Goal: Communication & Community: Answer question/provide support

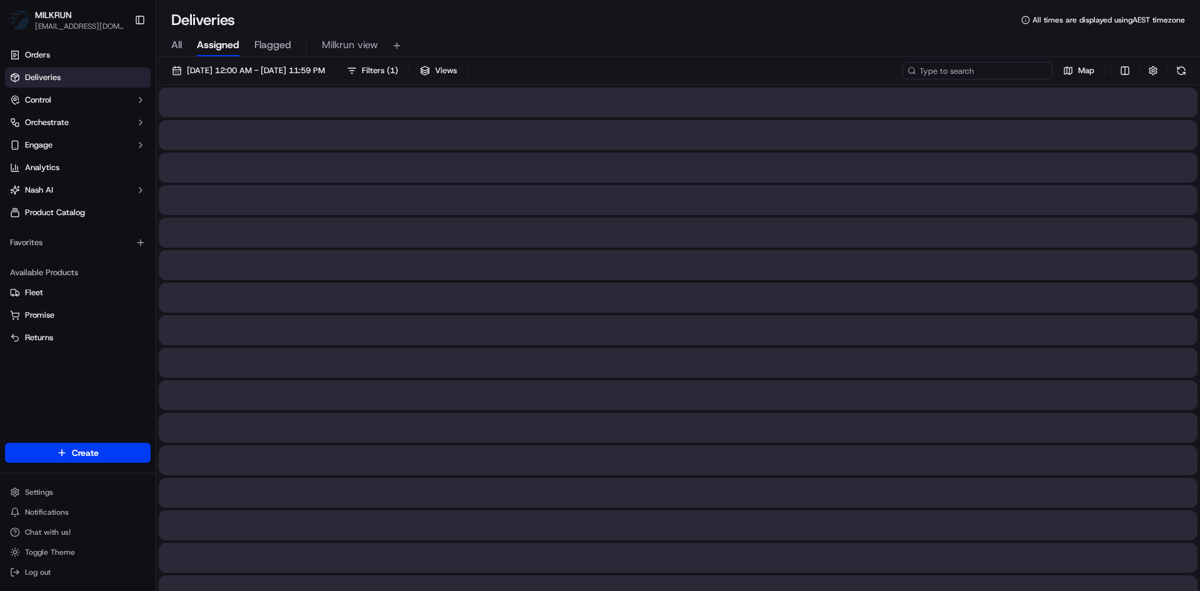
click at [1010, 71] on input at bounding box center [978, 71] width 150 height 18
paste input "6996d7d8-3a09-425b-a135-f3fce737b3e4"
type input "6996d7d8-3a09-425b-a135-f3fce737b3e4"
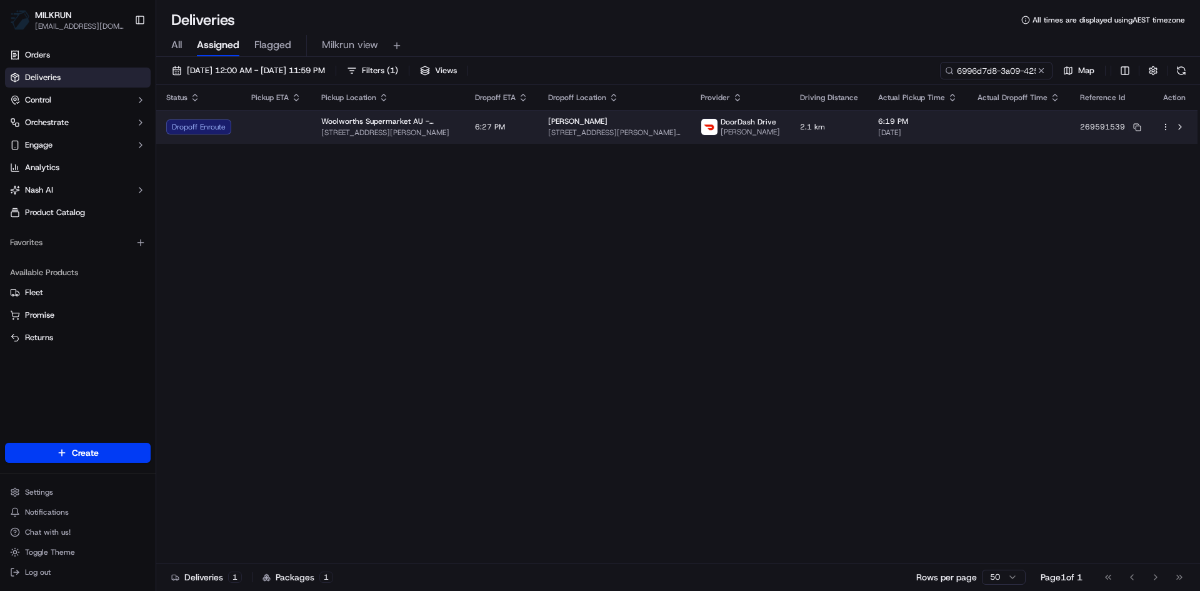
click at [273, 127] on td at bounding box center [276, 127] width 70 height 34
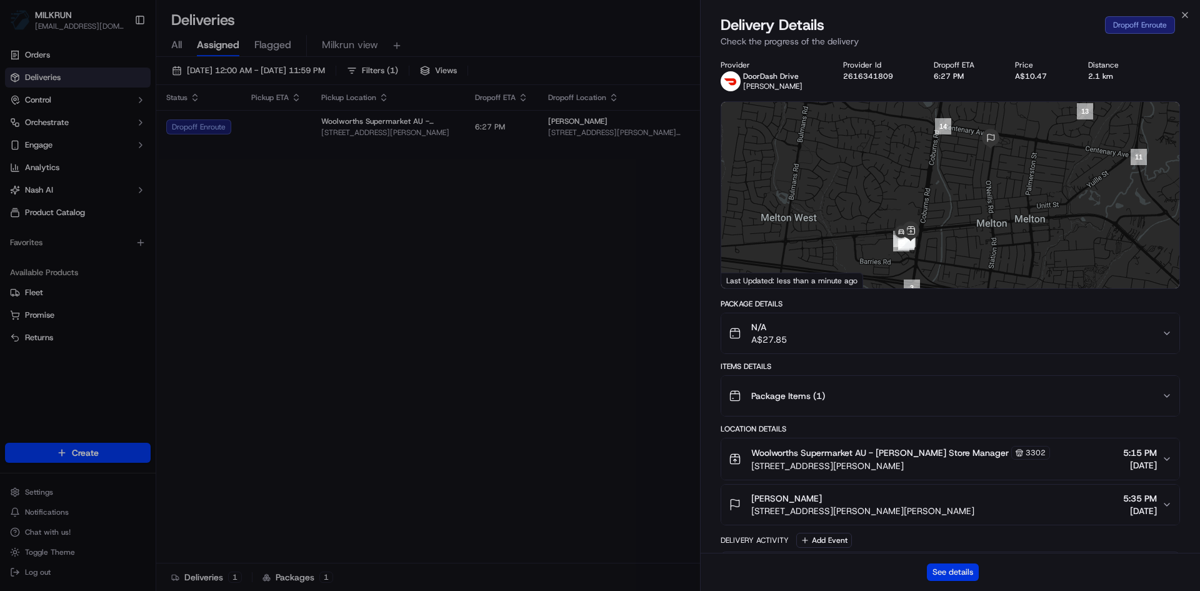
click at [949, 567] on button "See details" at bounding box center [953, 572] width 52 height 18
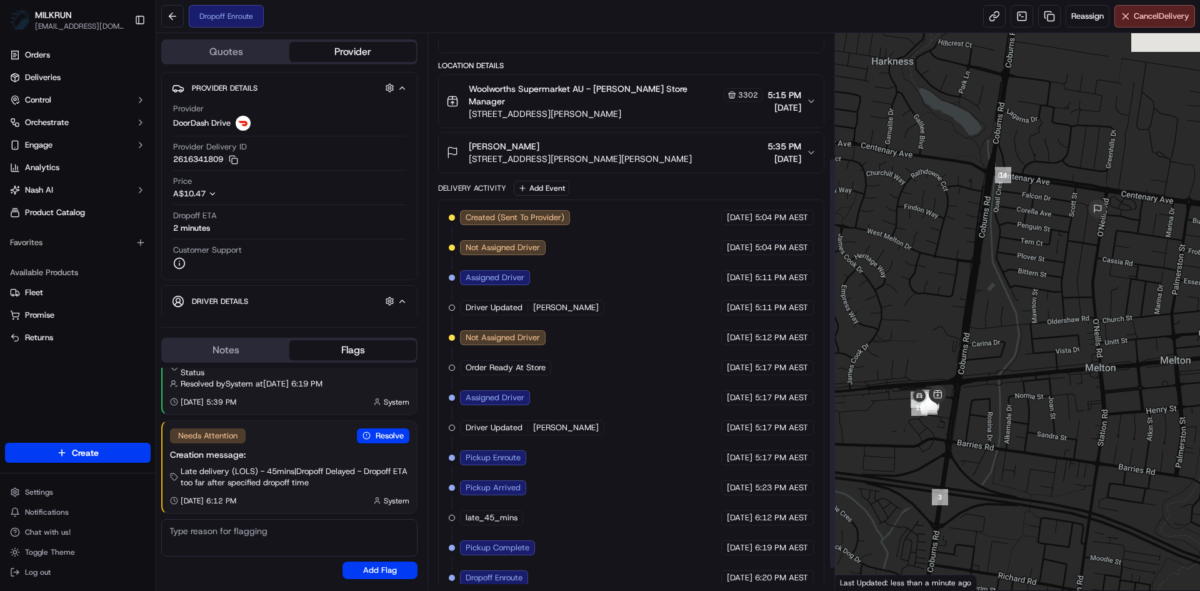
scroll to position [197, 0]
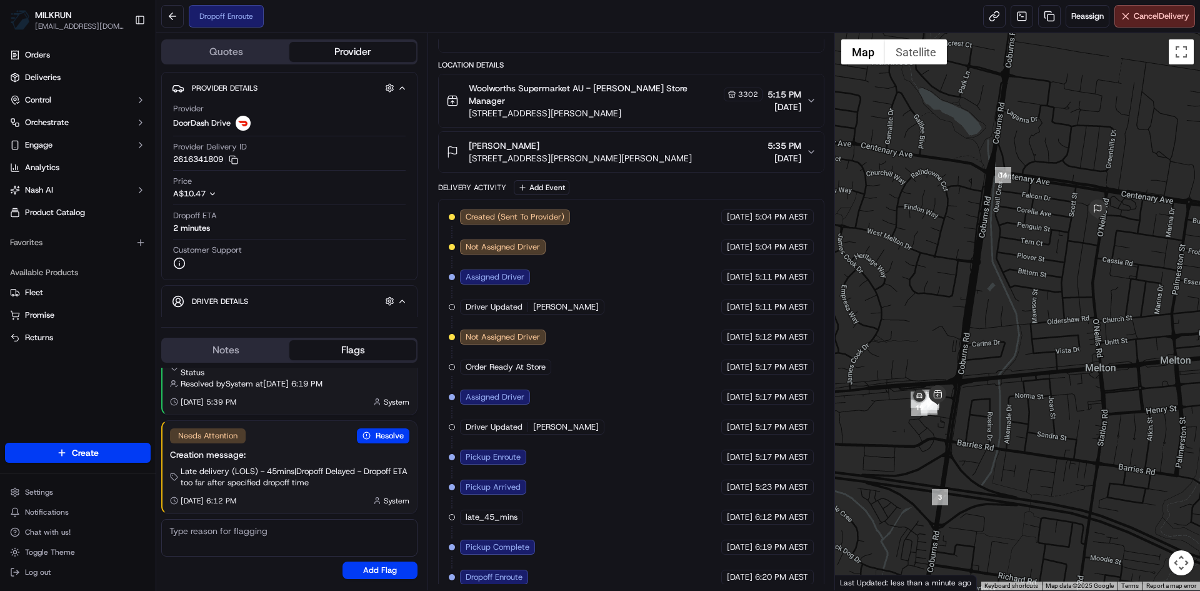
click at [229, 366] on div "Resolved Auto resolved by [PERSON_NAME] (via trigger not_XA4wte5EJt5xkSErasvHh9…" at bounding box center [289, 473] width 256 height 221
click at [230, 346] on button "Notes" at bounding box center [226, 350] width 127 height 20
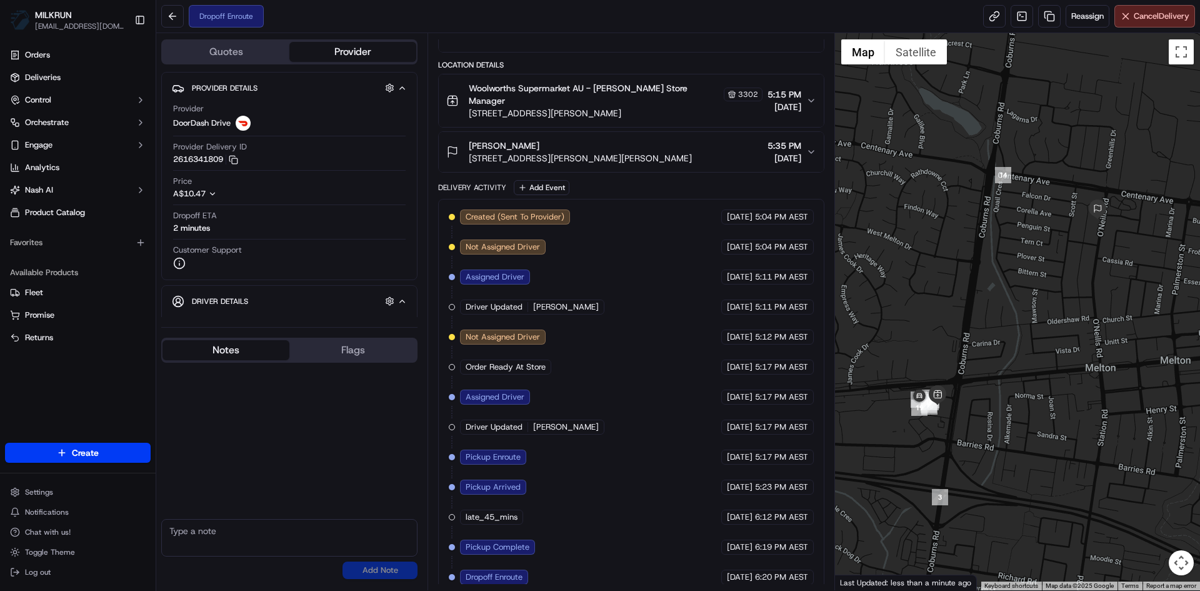
click at [203, 540] on textarea at bounding box center [289, 538] width 256 height 38
click at [341, 533] on textarea "Can you please deliver this order ASAP" at bounding box center [289, 538] width 256 height 38
type textarea "Can you please deliver this order ASAP it has been delayed by the store"
click at [401, 571] on button "Add Note" at bounding box center [380, 570] width 75 height 18
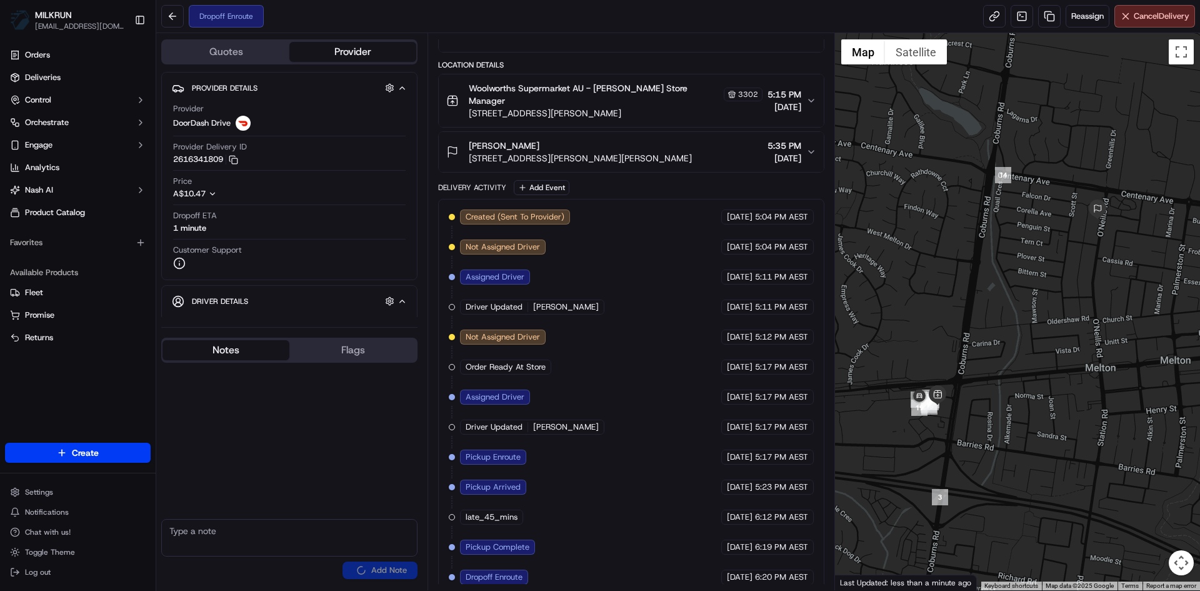
scroll to position [0, 0]
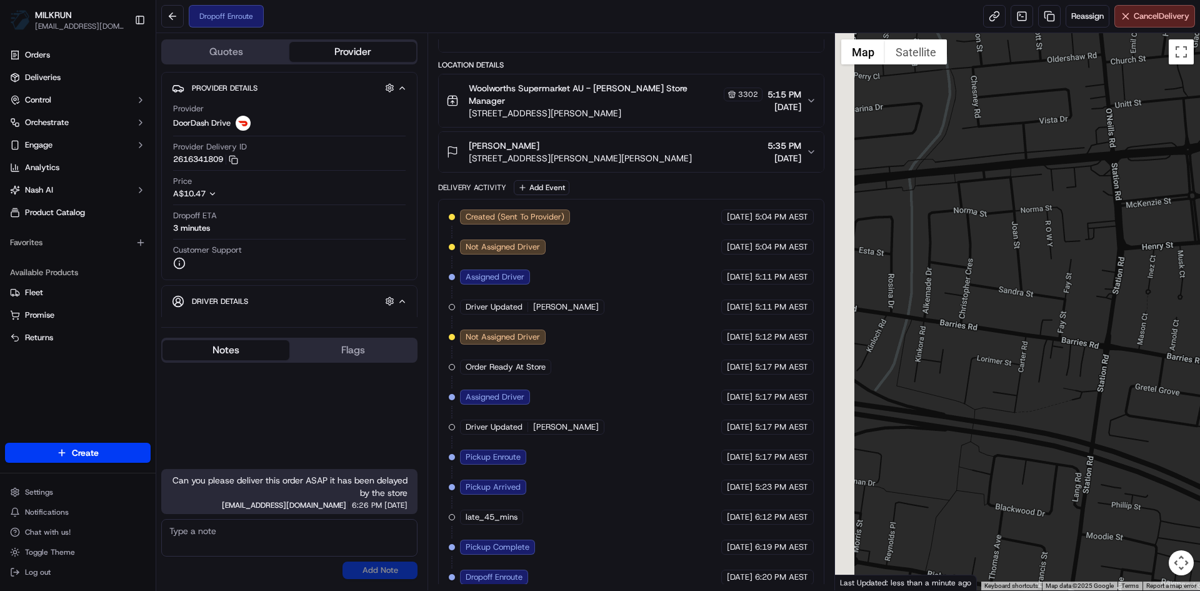
drag, startPoint x: 956, startPoint y: 416, endPoint x: 1199, endPoint y: 438, distance: 244.8
click at [1199, 438] on div at bounding box center [1018, 311] width 366 height 557
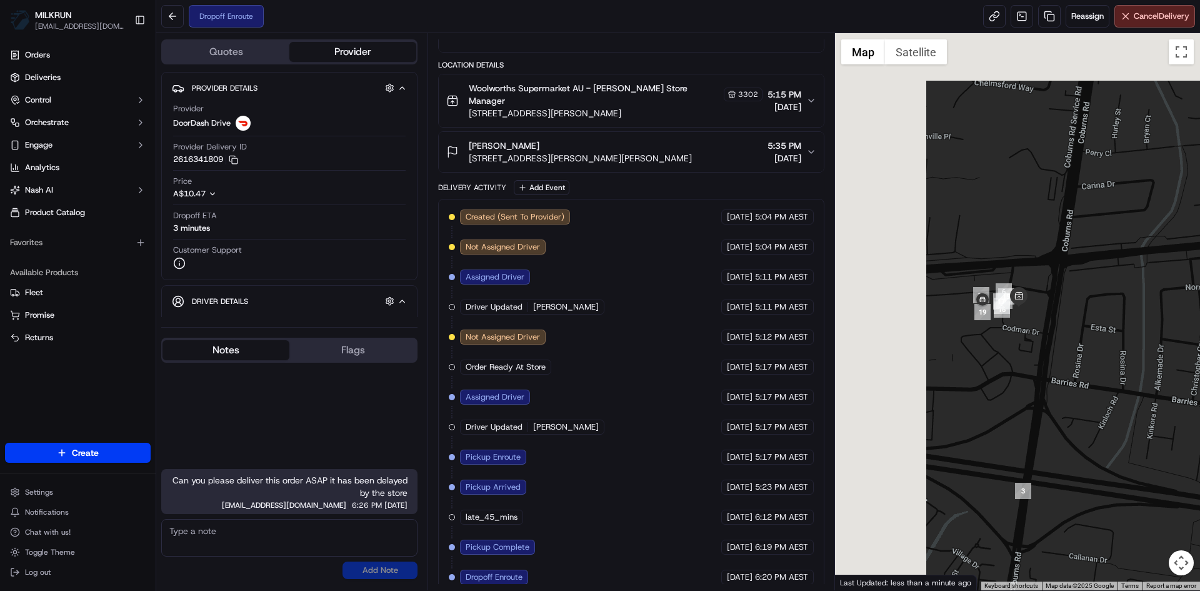
drag, startPoint x: 961, startPoint y: 379, endPoint x: 1199, endPoint y: 443, distance: 247.3
click at [1199, 443] on div at bounding box center [1018, 311] width 366 height 557
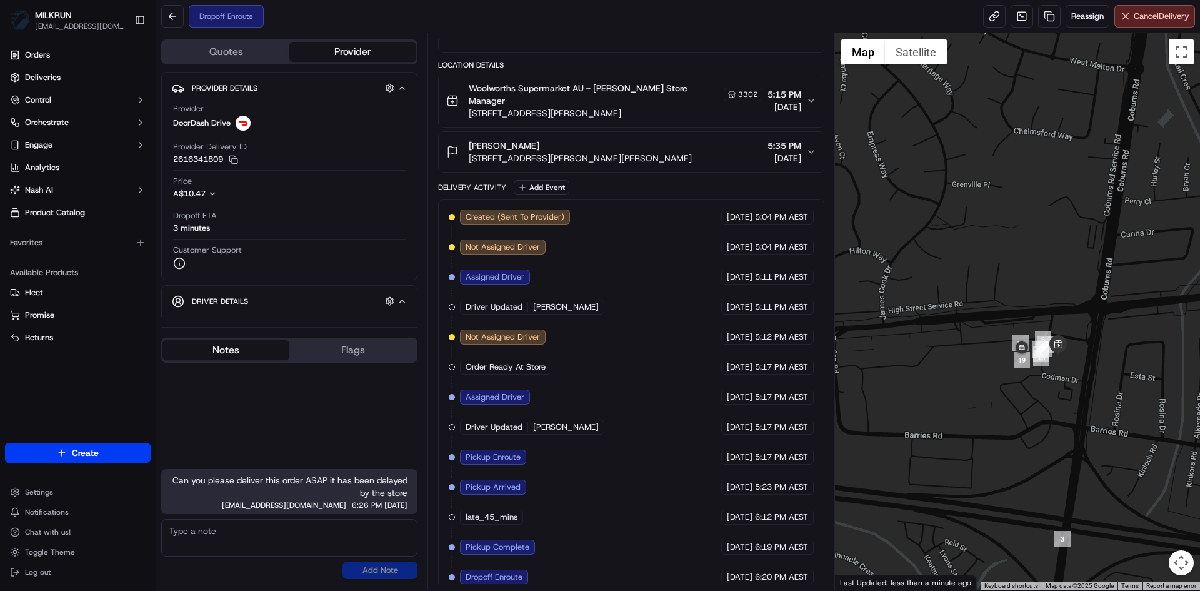
drag, startPoint x: 982, startPoint y: 404, endPoint x: 1023, endPoint y: 449, distance: 60.2
click at [1023, 449] on div at bounding box center [1018, 311] width 366 height 557
click at [233, 534] on textarea at bounding box center [289, 538] width 256 height 38
drag, startPoint x: 194, startPoint y: 543, endPoint x: 270, endPoint y: 541, distance: 75.6
click at [270, 541] on textarea "Can you please deliver this order now, you have marked it as enrote 13 mins ago" at bounding box center [289, 538] width 256 height 38
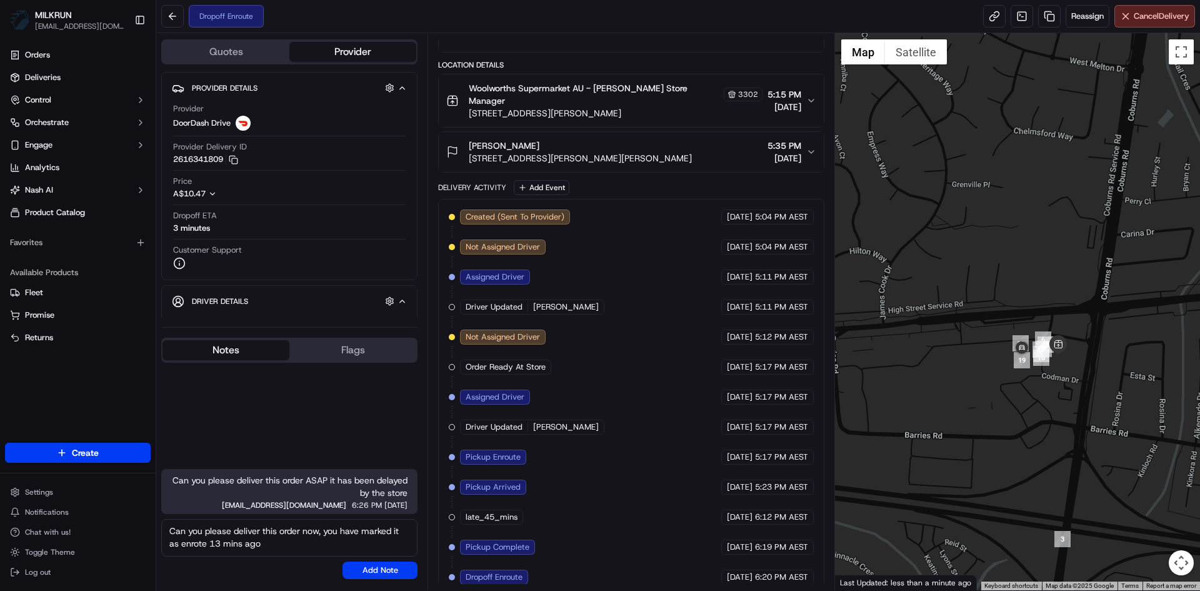
click at [199, 544] on textarea "Can you please deliver this order now, you have marked it as enrote 13 mins ago" at bounding box center [289, 538] width 256 height 38
type textarea "Can you please deliver this order now, you have marked it as enroute 13 mins ago"
click at [381, 569] on button "Add Note" at bounding box center [380, 570] width 75 height 18
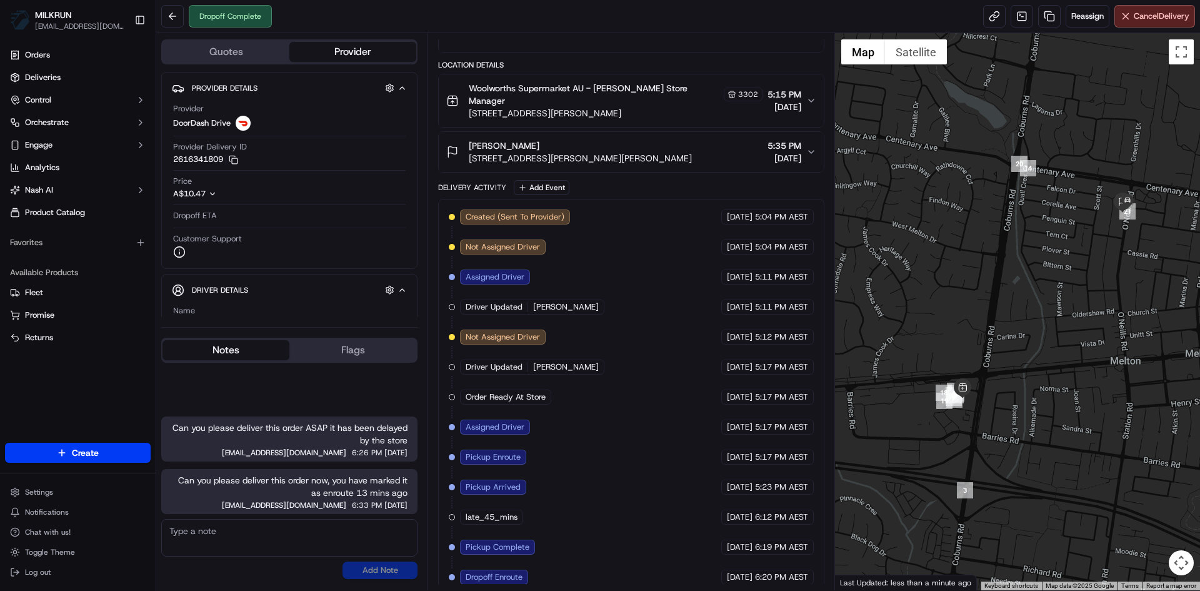
drag, startPoint x: 1071, startPoint y: 303, endPoint x: 973, endPoint y: 321, distance: 99.2
click at [973, 321] on div at bounding box center [1018, 311] width 366 height 557
